Goal: Transaction & Acquisition: Purchase product/service

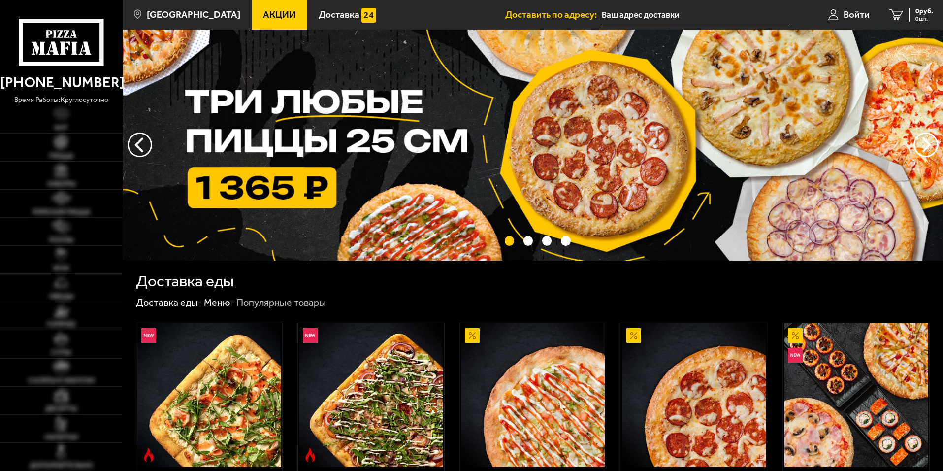
type input "[STREET_ADDRESS]"
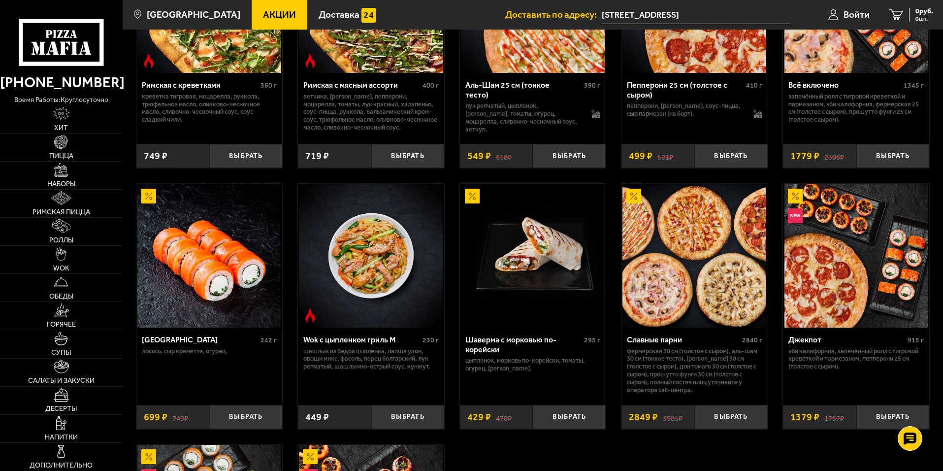
scroll to position [739, 0]
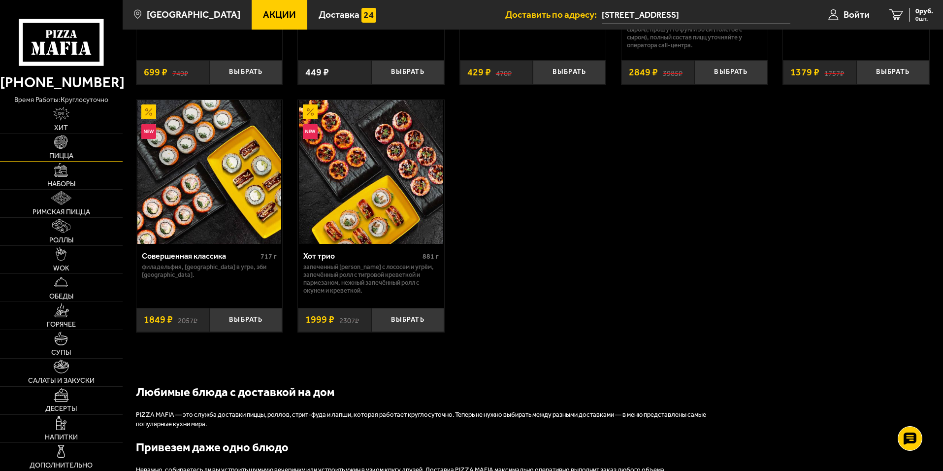
click at [79, 152] on link "Пицца" at bounding box center [61, 148] width 123 height 28
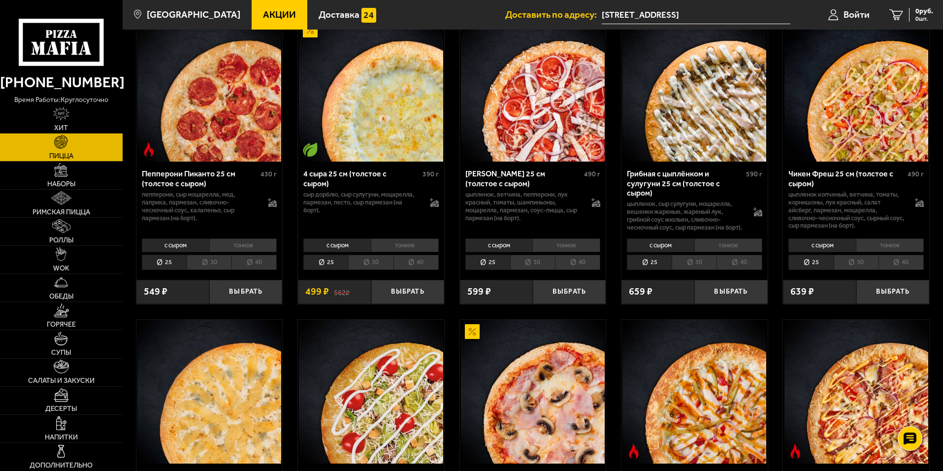
scroll to position [640, 0]
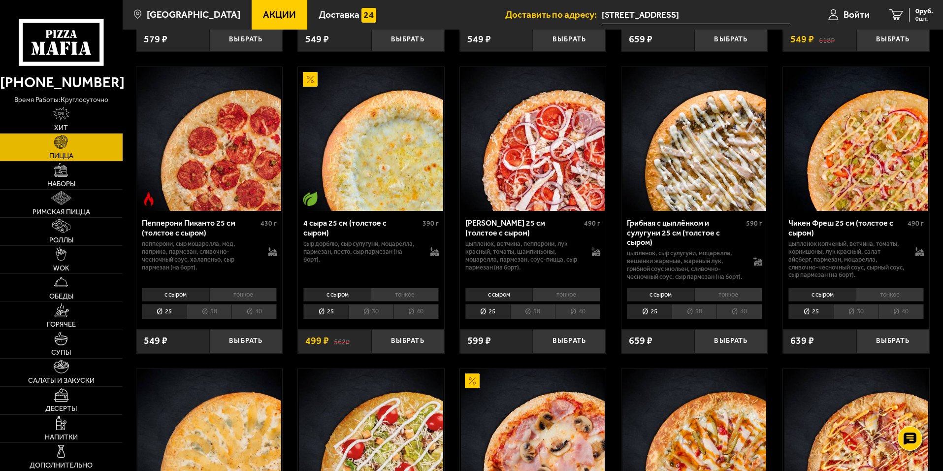
click at [409, 314] on li "40" at bounding box center [416, 311] width 45 height 15
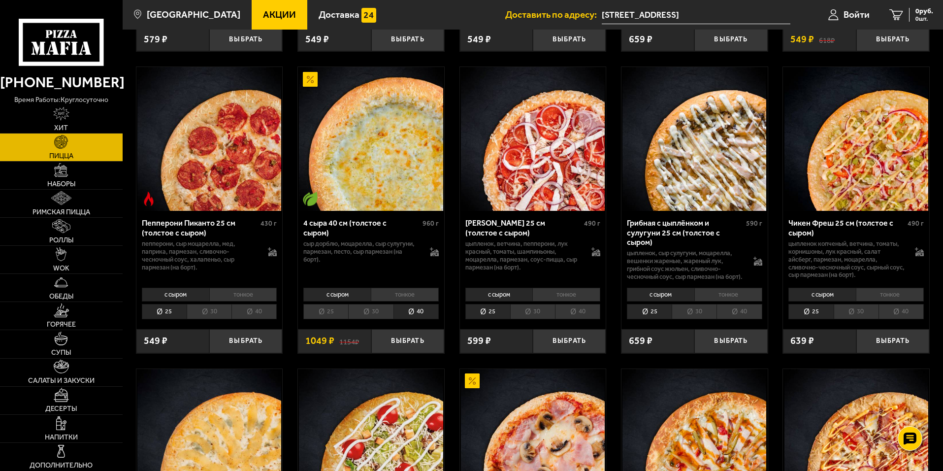
click at [360, 136] on img at bounding box center [371, 139] width 144 height 144
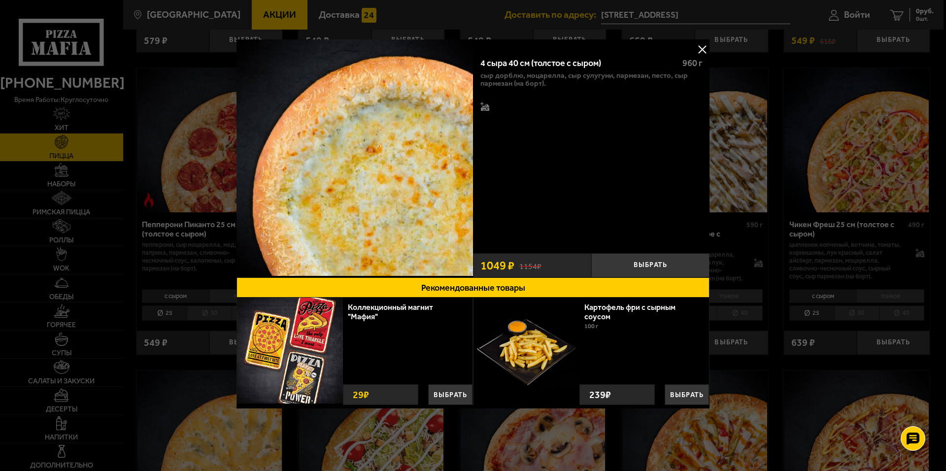
click at [665, 350] on div "Картофель фри с сырным соусом 100 г Выбрать 239 ₽ Выбрать 239 ₽" at bounding box center [644, 351] width 130 height 107
click at [662, 260] on button "Выбрать" at bounding box center [650, 265] width 118 height 24
click at [699, 55] on button at bounding box center [702, 49] width 15 height 15
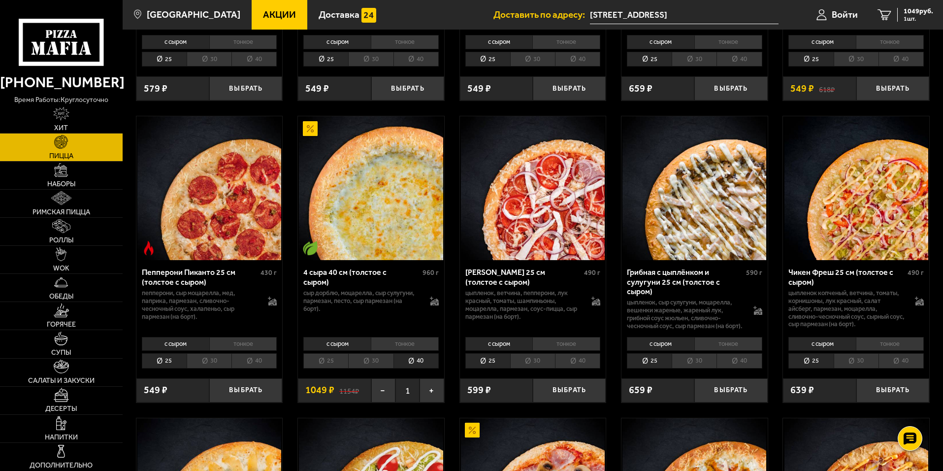
scroll to position [640, 0]
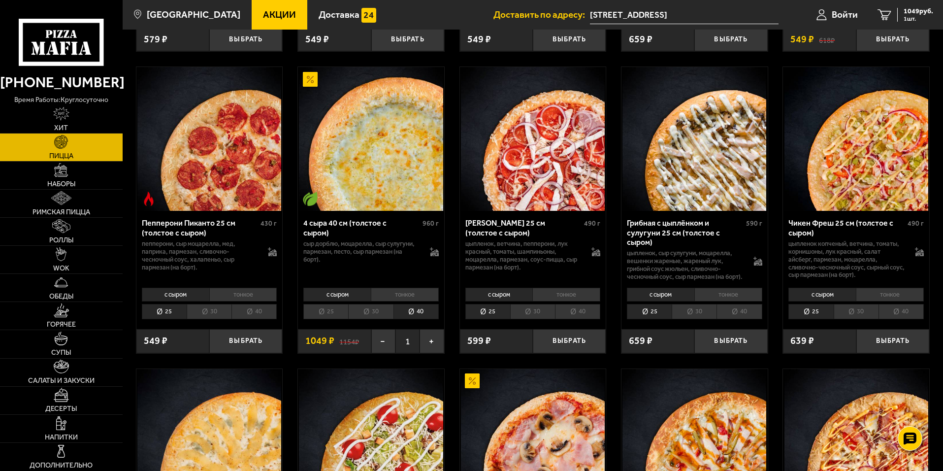
click at [426, 295] on li "тонкое" at bounding box center [405, 295] width 68 height 14
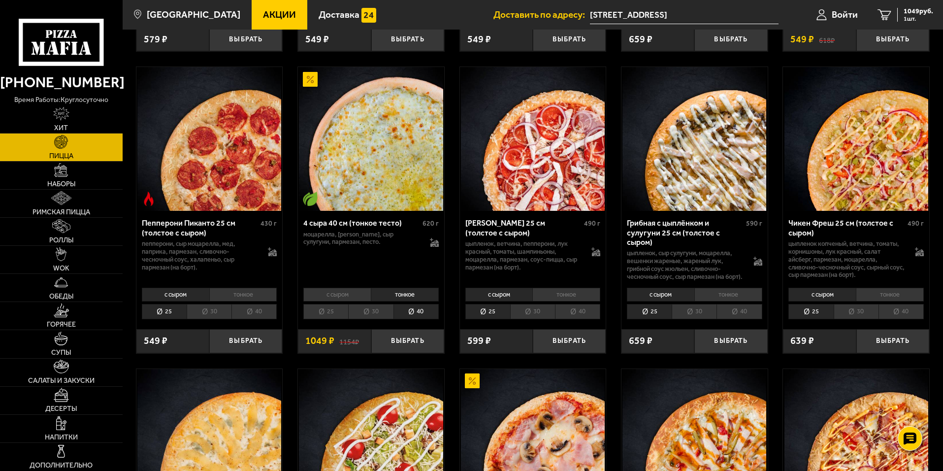
click at [332, 301] on li "с сыром" at bounding box center [336, 295] width 67 height 14
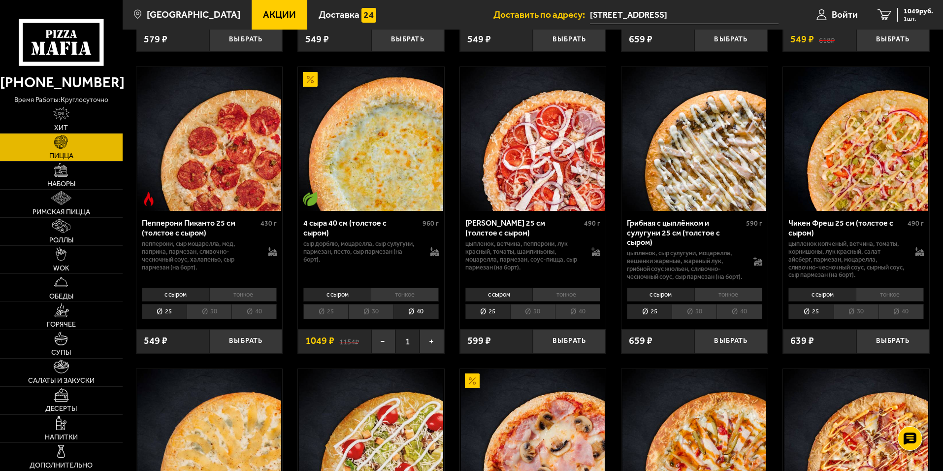
click at [398, 298] on li "тонкое" at bounding box center [405, 295] width 68 height 14
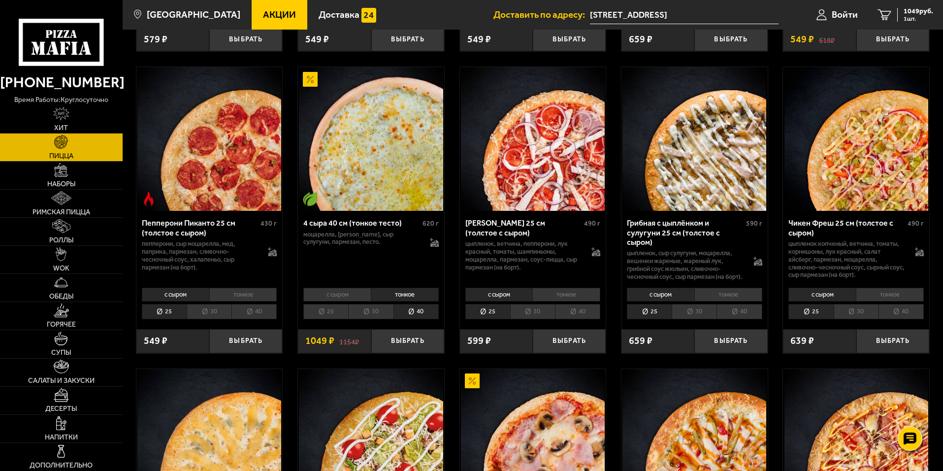
click at [335, 299] on li "с сыром" at bounding box center [336, 295] width 67 height 14
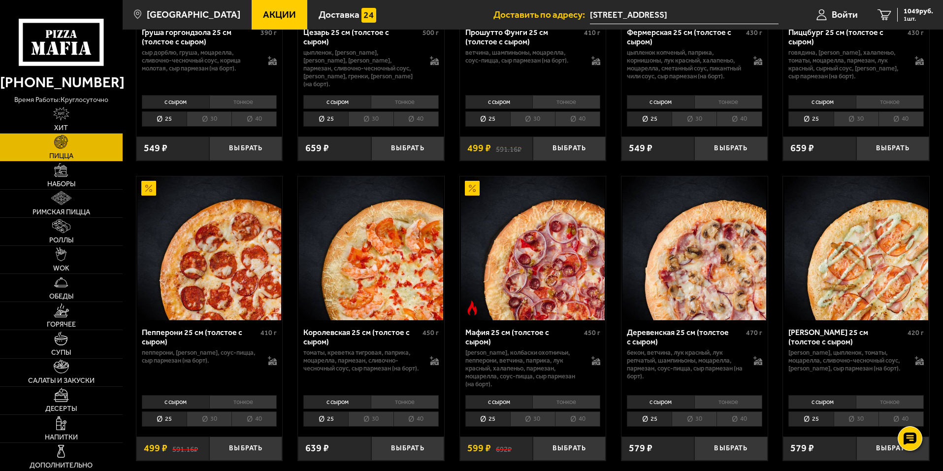
scroll to position [985, 0]
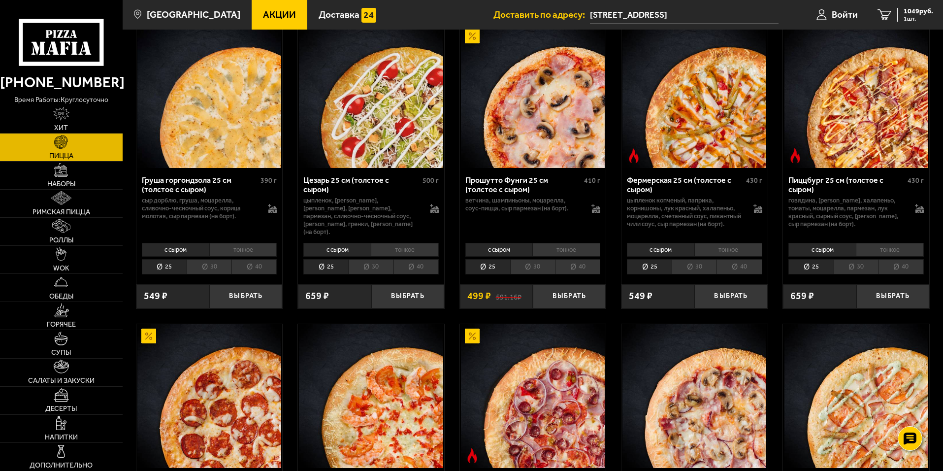
click at [574, 239] on div "с сыром тонкое 25 30 40 Топпинги" at bounding box center [533, 257] width 146 height 37
click at [567, 243] on li "тонкое" at bounding box center [567, 250] width 68 height 14
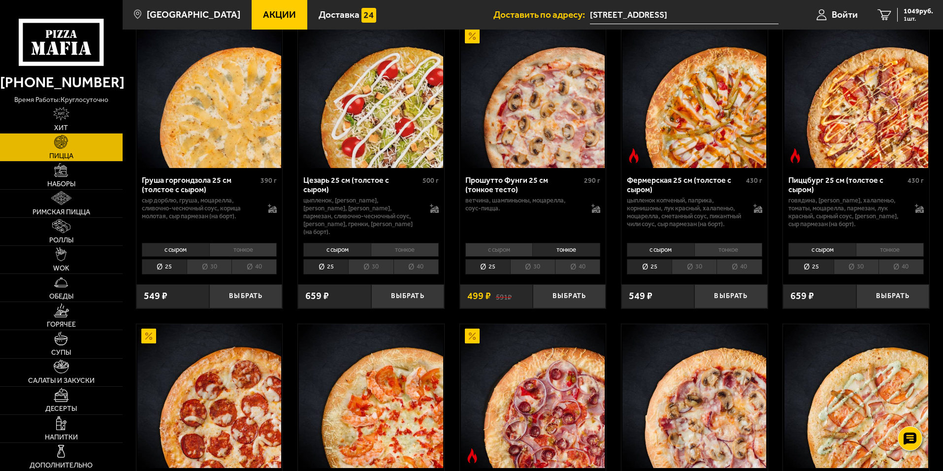
click at [518, 243] on li "с сыром" at bounding box center [499, 250] width 67 height 14
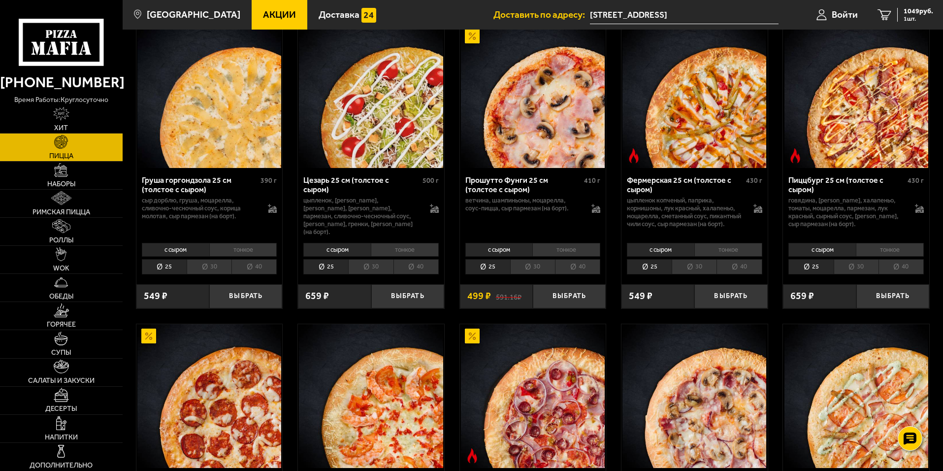
drag, startPoint x: 565, startPoint y: 295, endPoint x: 559, endPoint y: 314, distance: 19.6
click at [559, 314] on div "Биф хот чили пеппер 25 см (толстое с сыром) 480 г фарш болоньезе, пепперони, ха…" at bounding box center [533, 277] width 821 height 2369
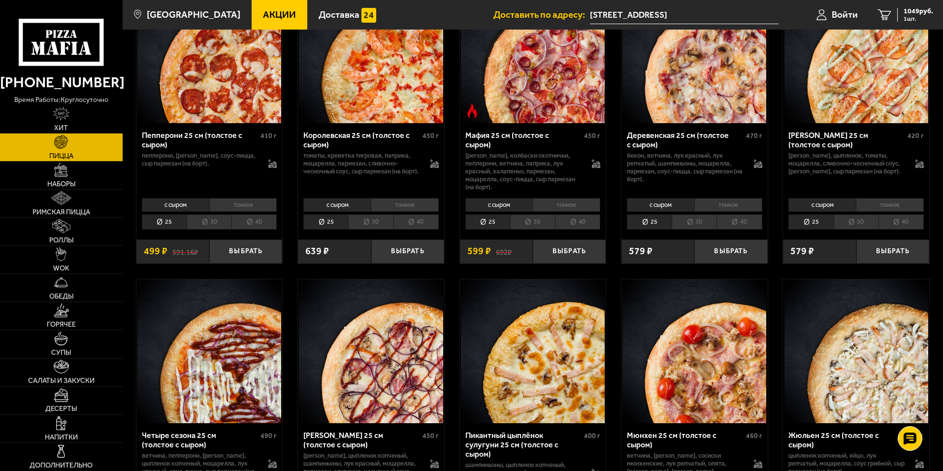
scroll to position [1478, 0]
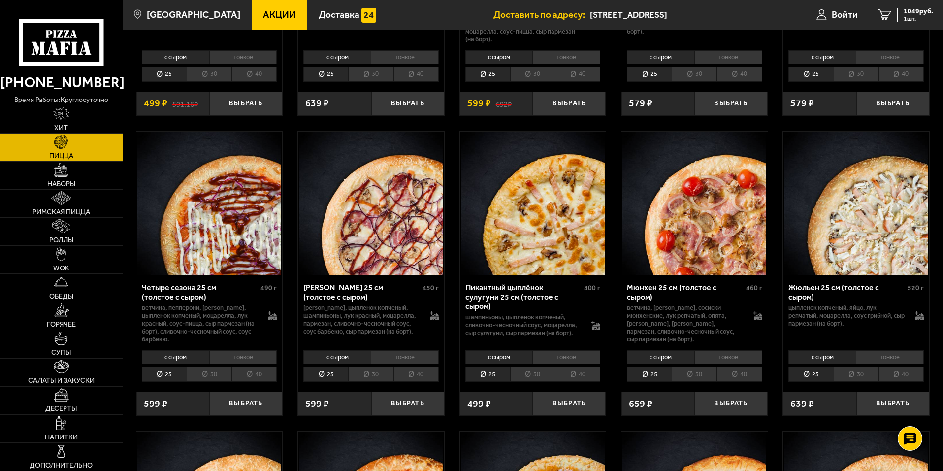
click at [535, 367] on li "30" at bounding box center [532, 374] width 45 height 15
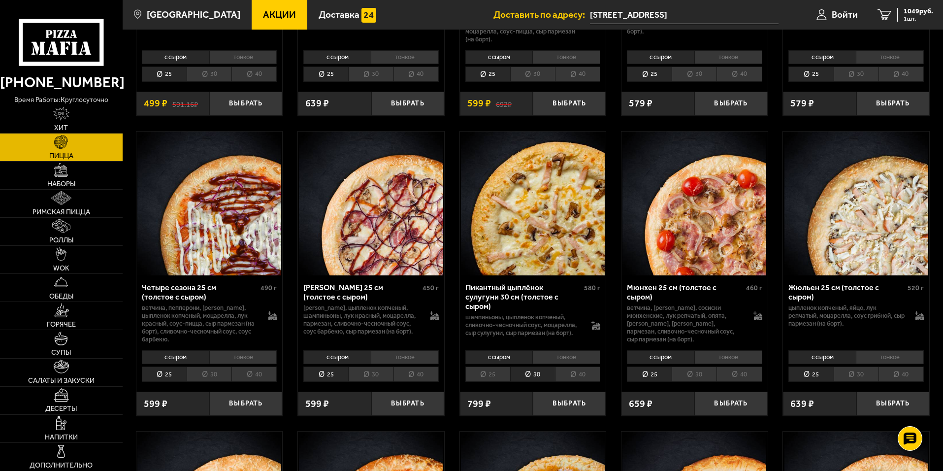
click at [490, 367] on li "25" at bounding box center [488, 374] width 45 height 15
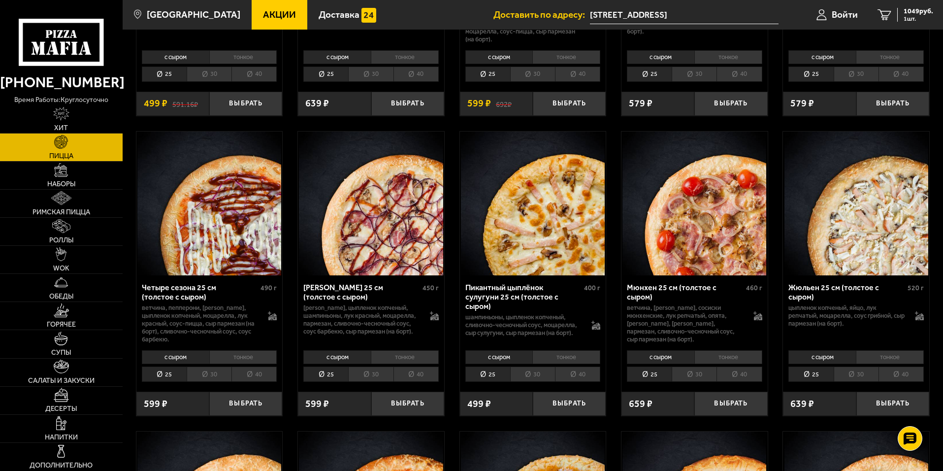
click at [570, 367] on li "40" at bounding box center [577, 374] width 45 height 15
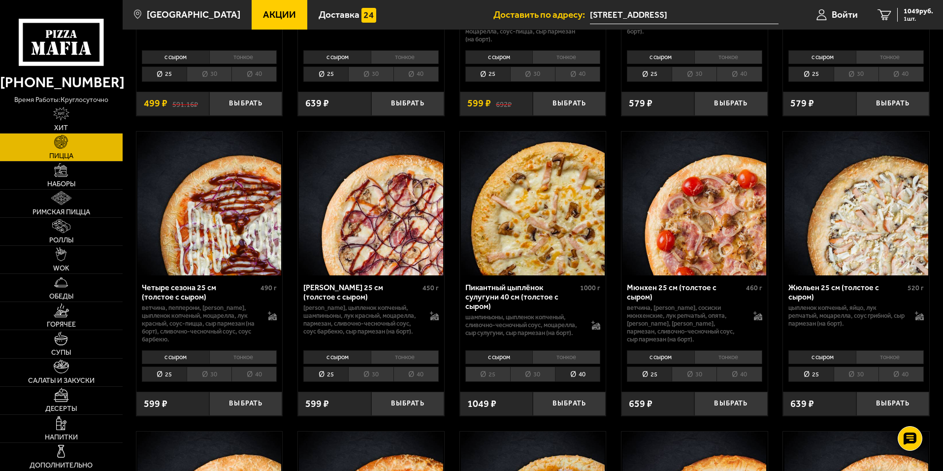
click at [487, 367] on li "25" at bounding box center [488, 374] width 45 height 15
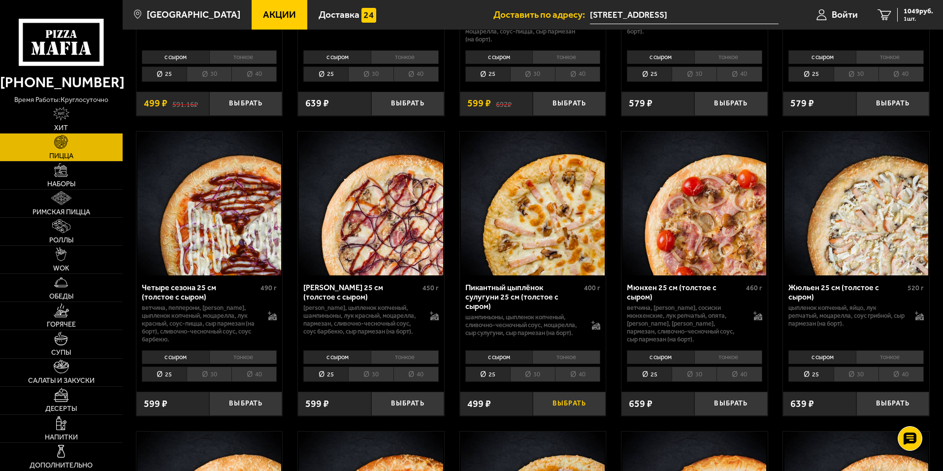
click at [570, 392] on button "Выбрать" at bounding box center [569, 404] width 73 height 24
click at [910, 16] on span "2 шт." at bounding box center [919, 19] width 30 height 6
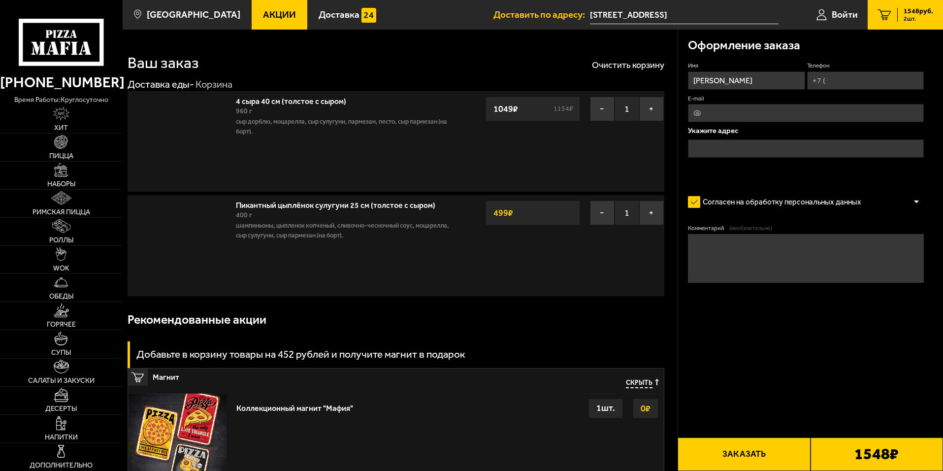
type input "[STREET_ADDRESS]"
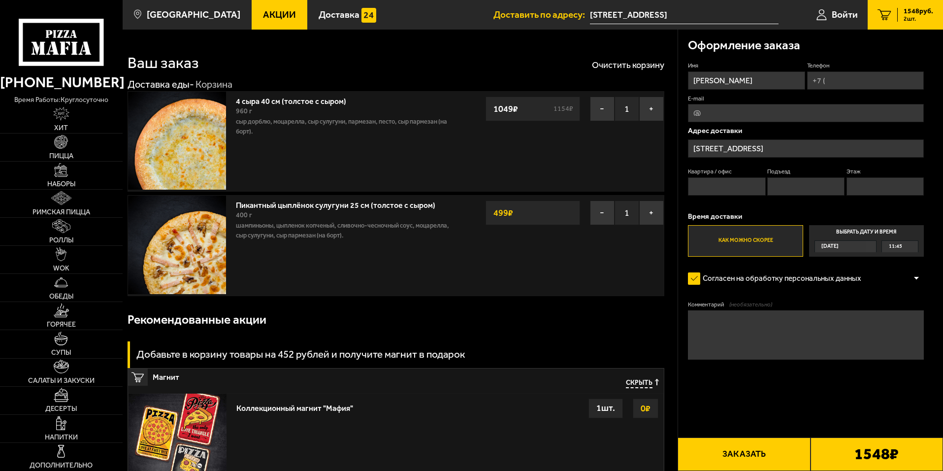
click at [741, 191] on input "Квартира / офис" at bounding box center [726, 186] width 77 height 18
type input "95"
click at [796, 190] on input "Подъезд" at bounding box center [806, 186] width 77 height 18
type input "2"
click at [879, 187] on input "Этаж" at bounding box center [885, 186] width 77 height 18
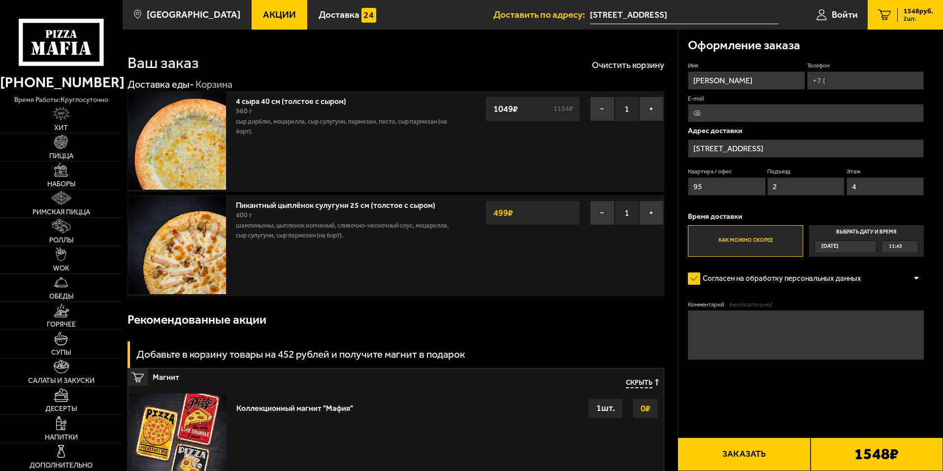
type input "4"
click at [772, 455] on button "Заказать" at bounding box center [744, 454] width 133 height 34
click at [864, 79] on input "Телефон" at bounding box center [865, 80] width 117 height 18
type input "[PHONE_NUMBER]"
click at [696, 456] on button "Заказать" at bounding box center [744, 454] width 133 height 34
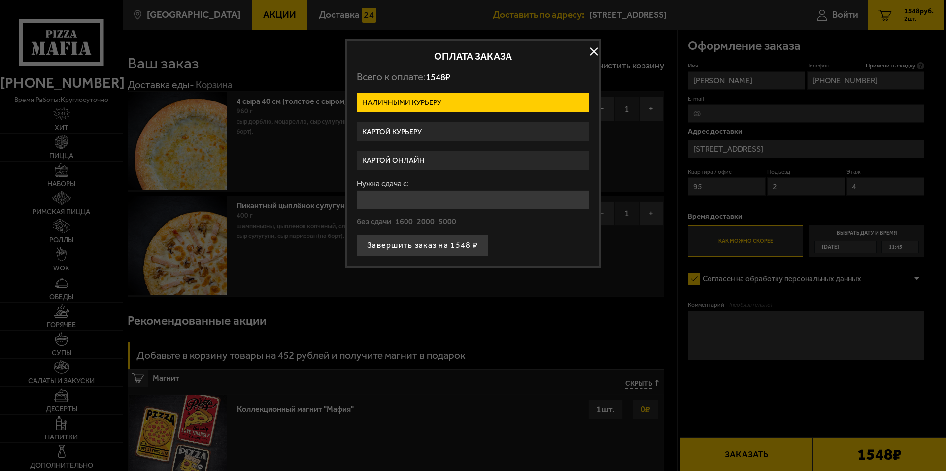
click at [458, 134] on label "Картой курьеру" at bounding box center [473, 131] width 233 height 19
click at [0, 0] on input "Картой курьеру" at bounding box center [0, 0] width 0 height 0
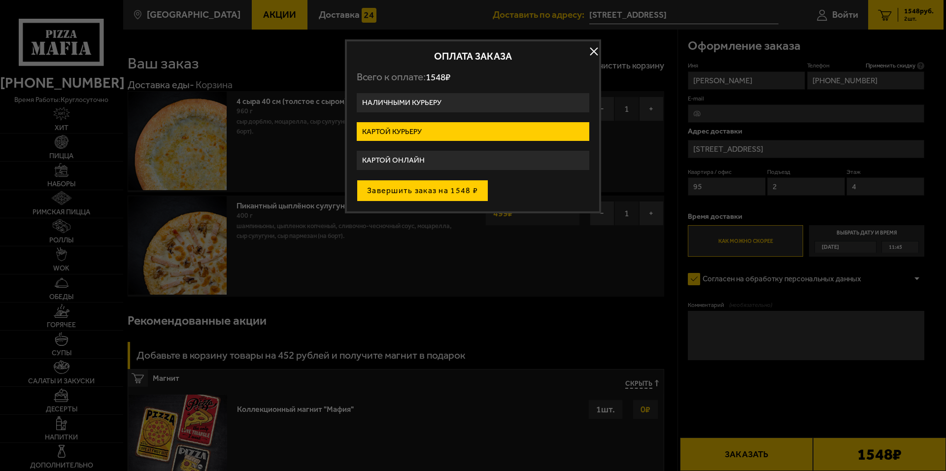
click at [449, 183] on button "Завершить заказ на 1548 ₽" at bounding box center [423, 191] width 132 height 22
